Goal: Task Accomplishment & Management: Manage account settings

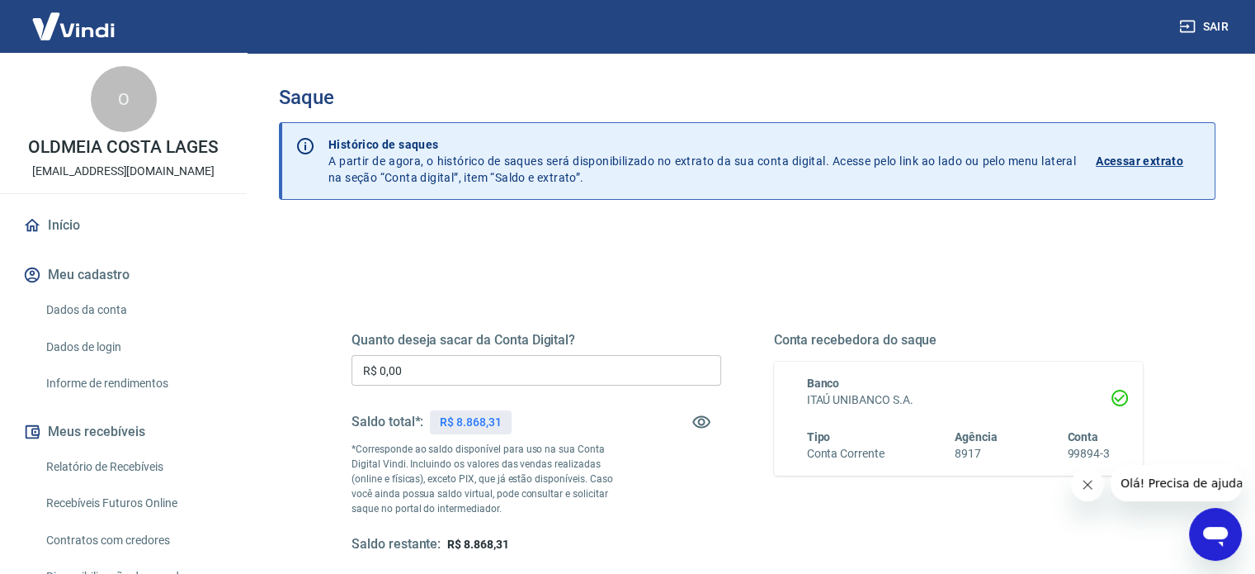
click at [568, 365] on input "R$ 0,00" at bounding box center [537, 370] width 370 height 31
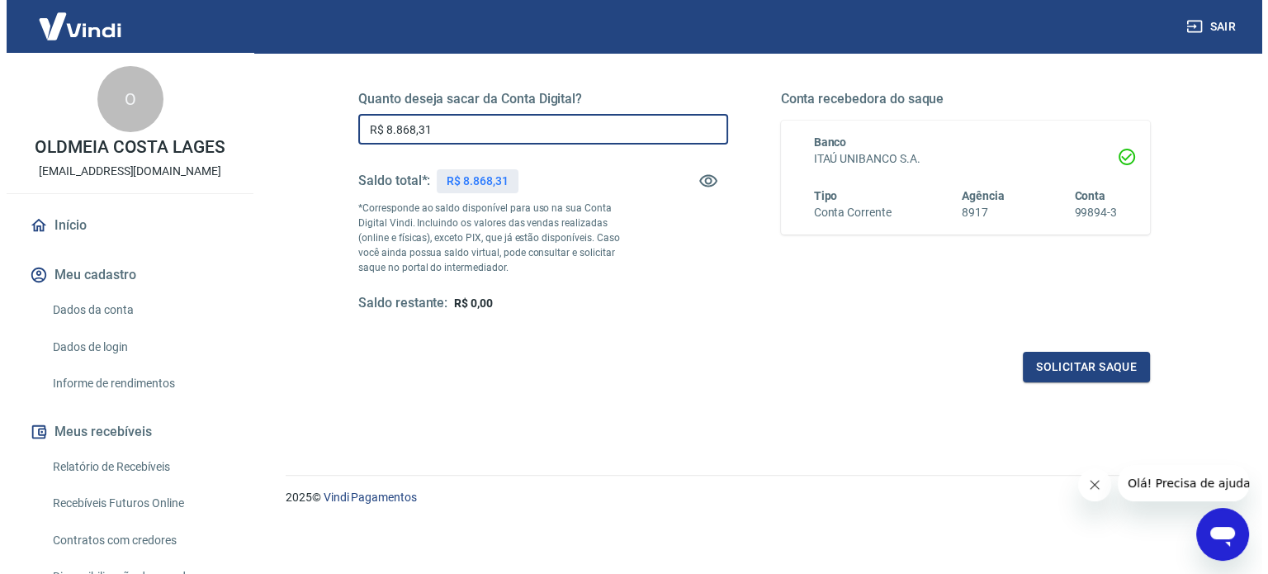
scroll to position [241, 0]
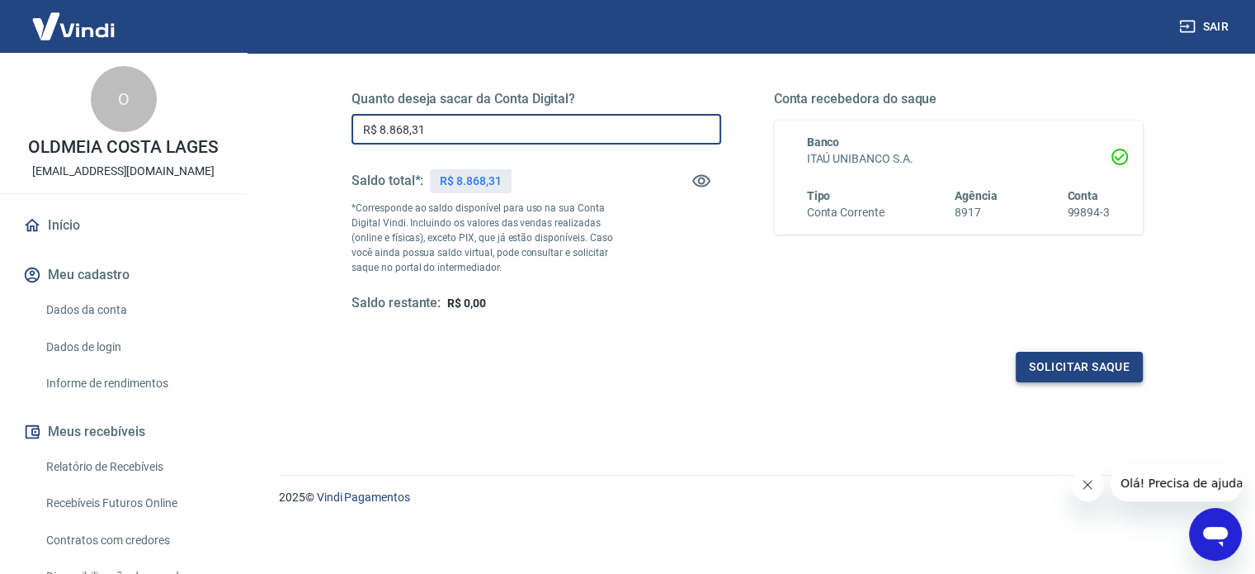
type input "R$ 8.868,31"
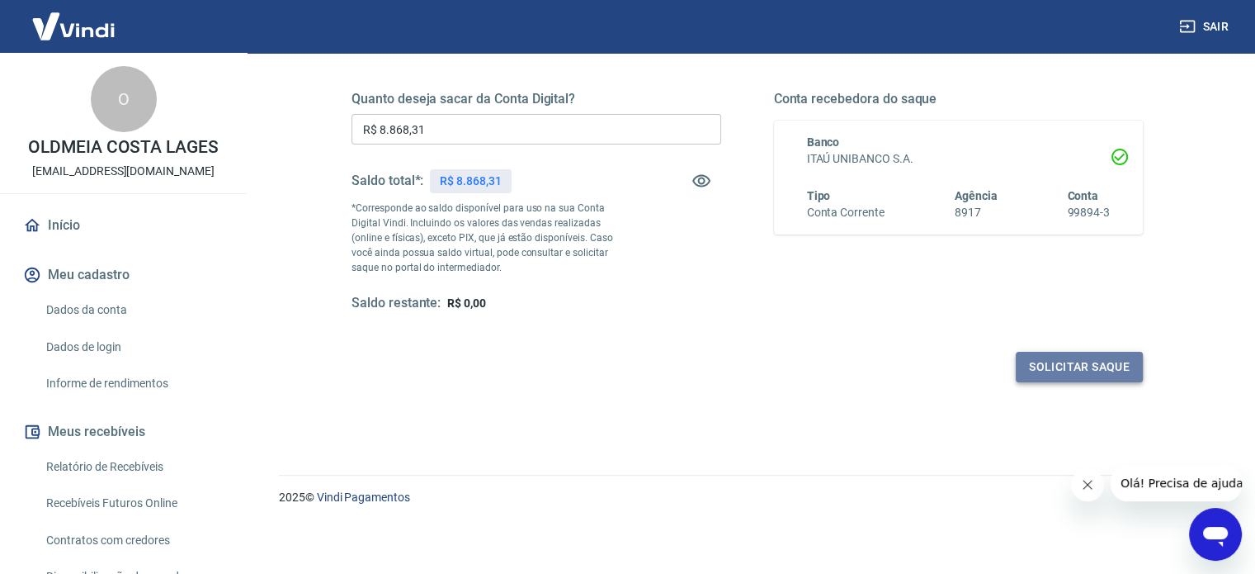
click at [1093, 362] on button "Solicitar saque" at bounding box center [1079, 367] width 127 height 31
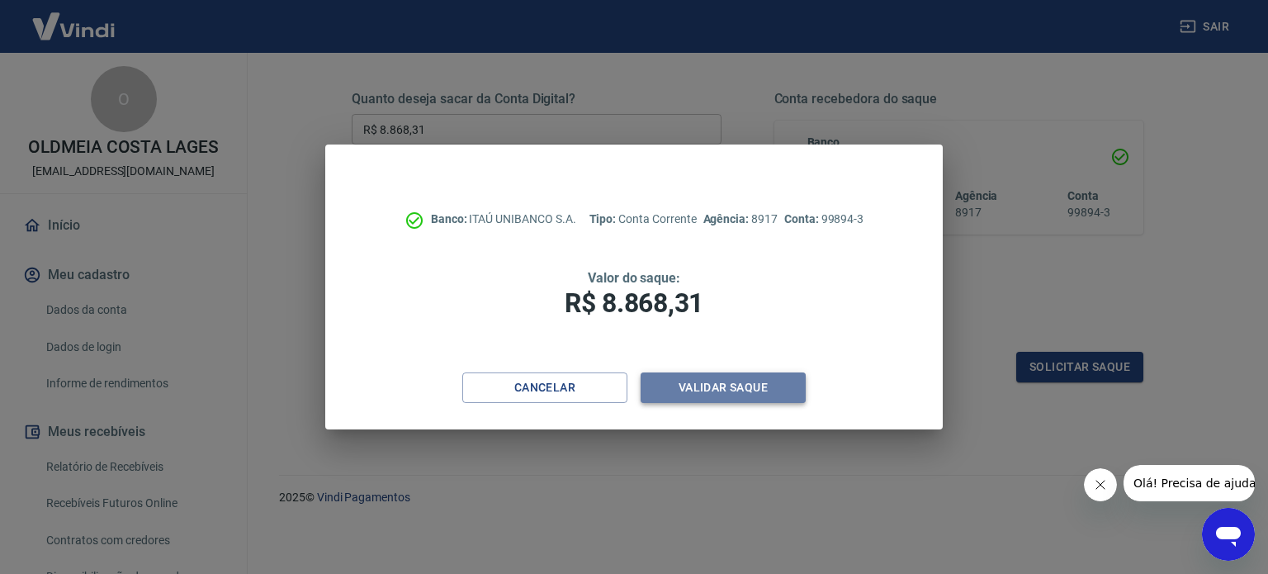
click at [744, 394] on button "Validar saque" at bounding box center [722, 387] width 165 height 31
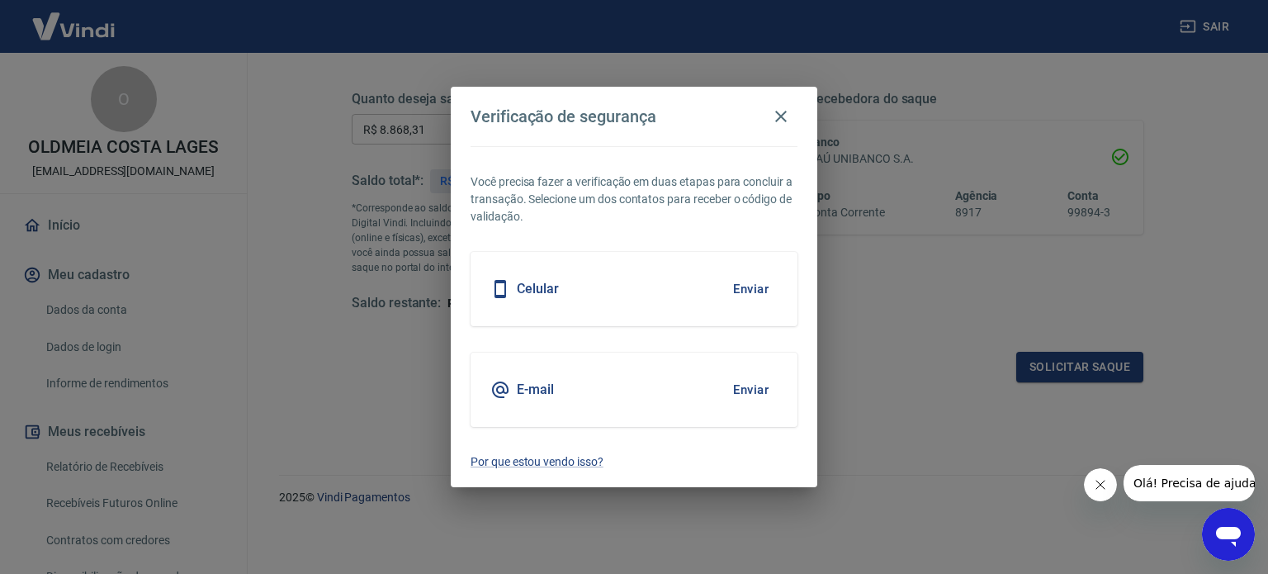
click at [751, 391] on button "Enviar" at bounding box center [751, 389] width 54 height 35
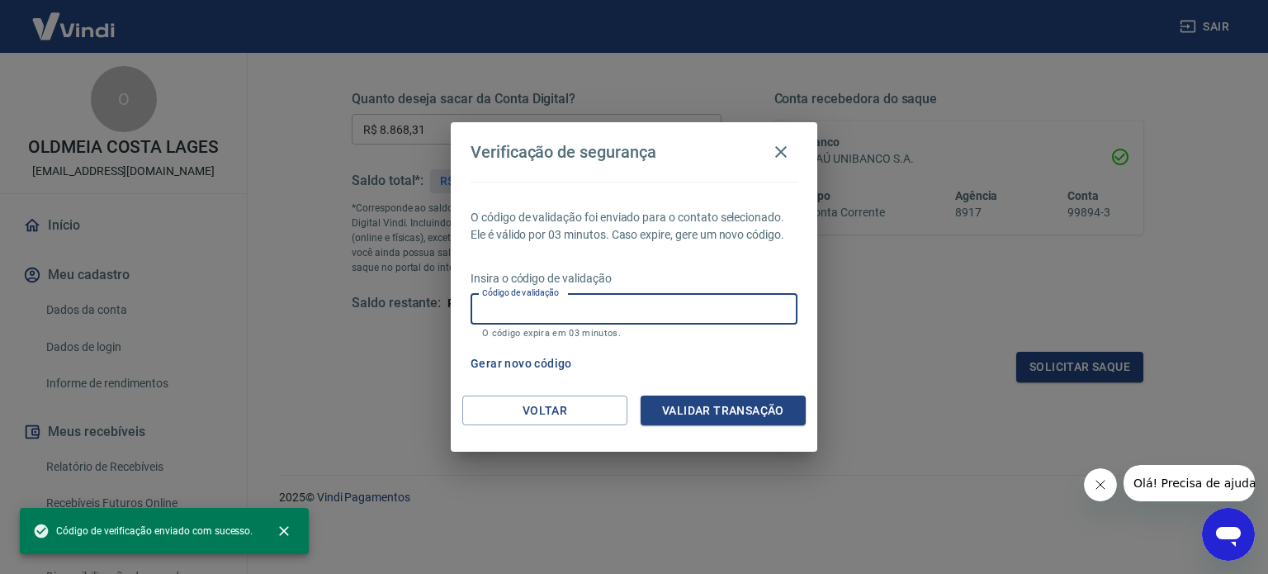
click at [604, 309] on input "Código de validação" at bounding box center [633, 309] width 327 height 31
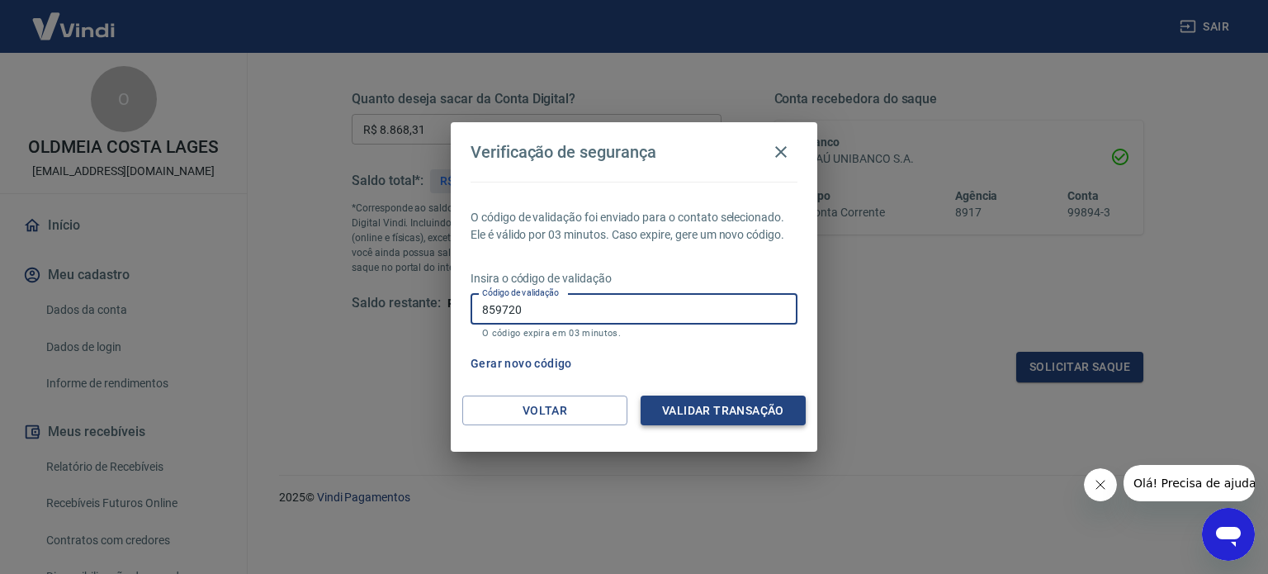
type input "859720"
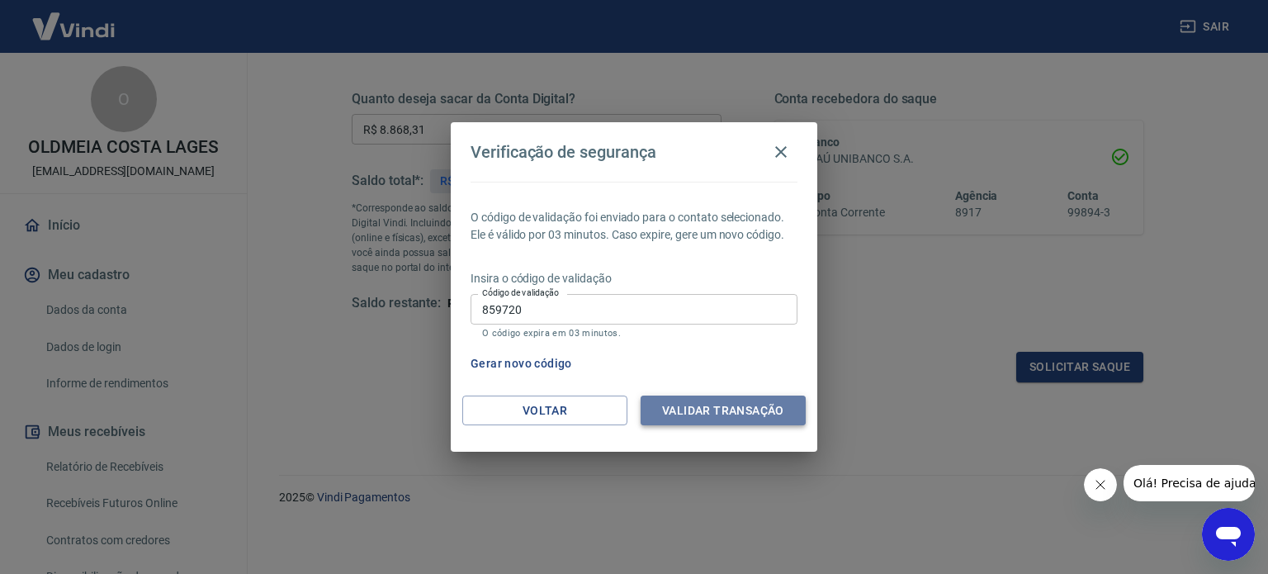
click at [746, 402] on button "Validar transação" at bounding box center [722, 410] width 165 height 31
click at [1095, 484] on icon "Fechar mensagem da empresa" at bounding box center [1099, 484] width 13 height 13
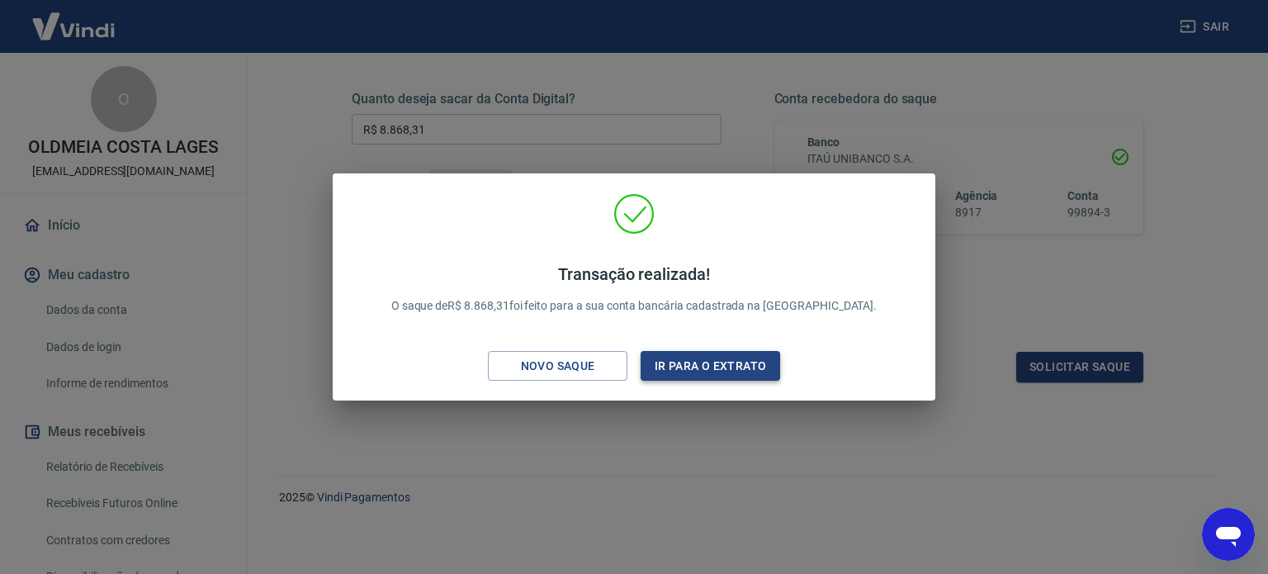
click at [700, 359] on button "Ir para o extrato" at bounding box center [709, 366] width 139 height 31
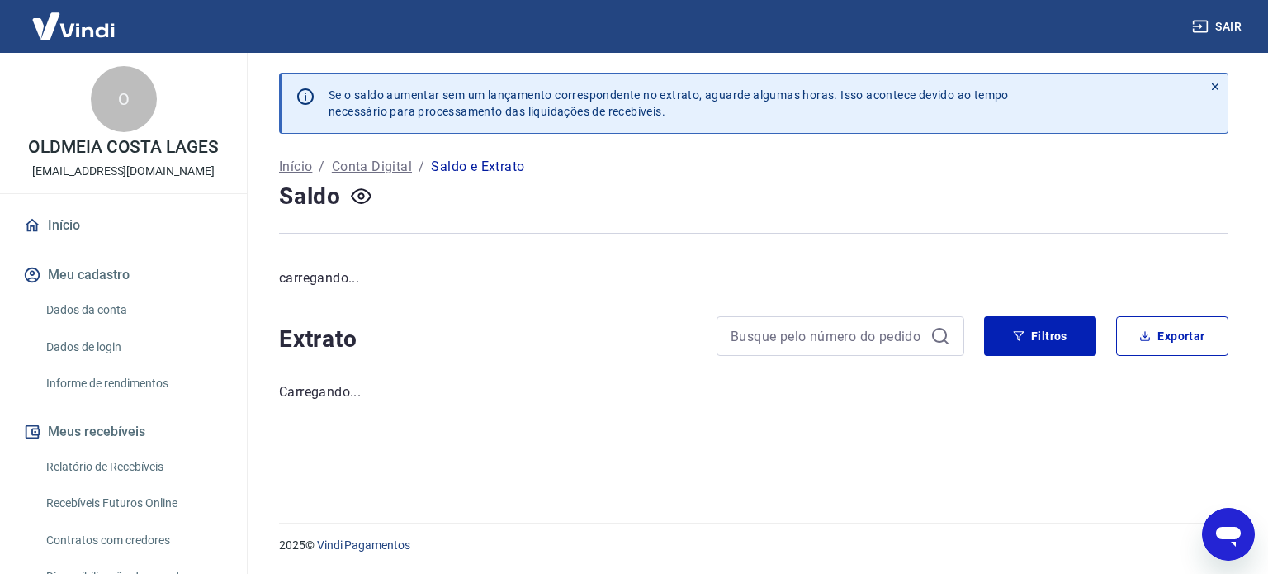
click at [89, 32] on img at bounding box center [73, 26] width 107 height 50
